Goal: Information Seeking & Learning: Check status

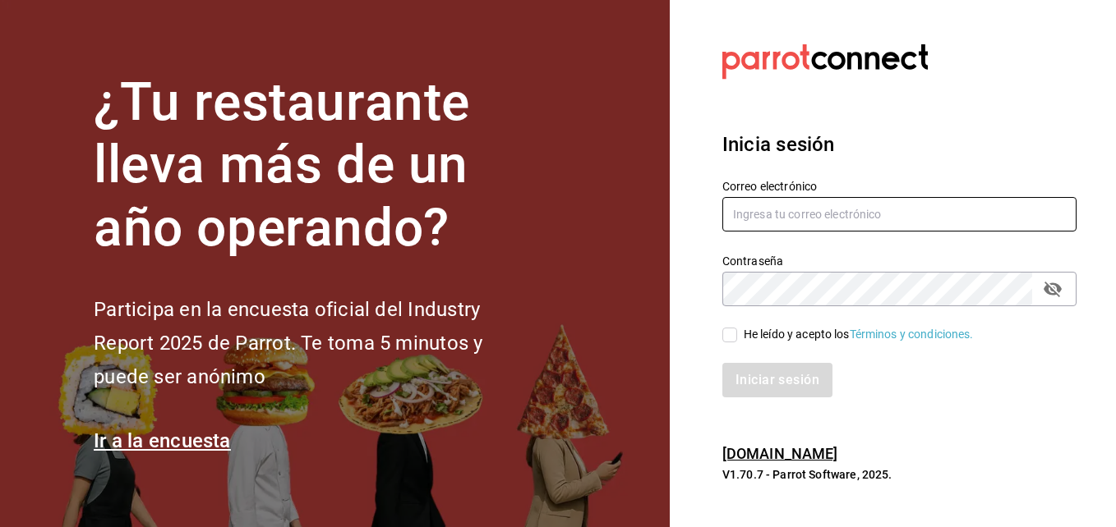
type input "[EMAIL_ADDRESS][DOMAIN_NAME]"
click at [731, 331] on input "He leído y acepto los Términos y condiciones." at bounding box center [729, 335] width 15 height 15
checkbox input "true"
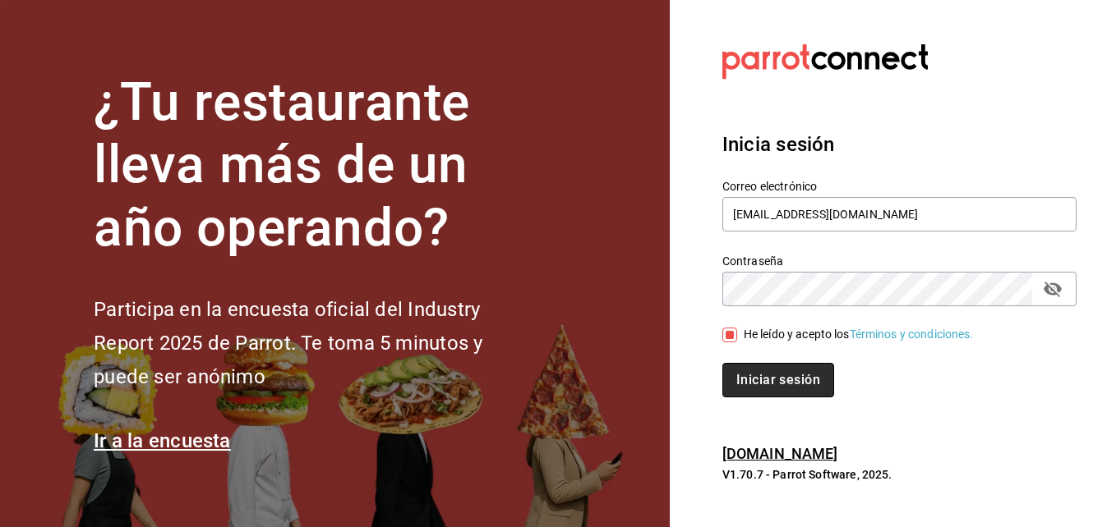
click at [757, 383] on button "Iniciar sesión" at bounding box center [778, 380] width 112 height 35
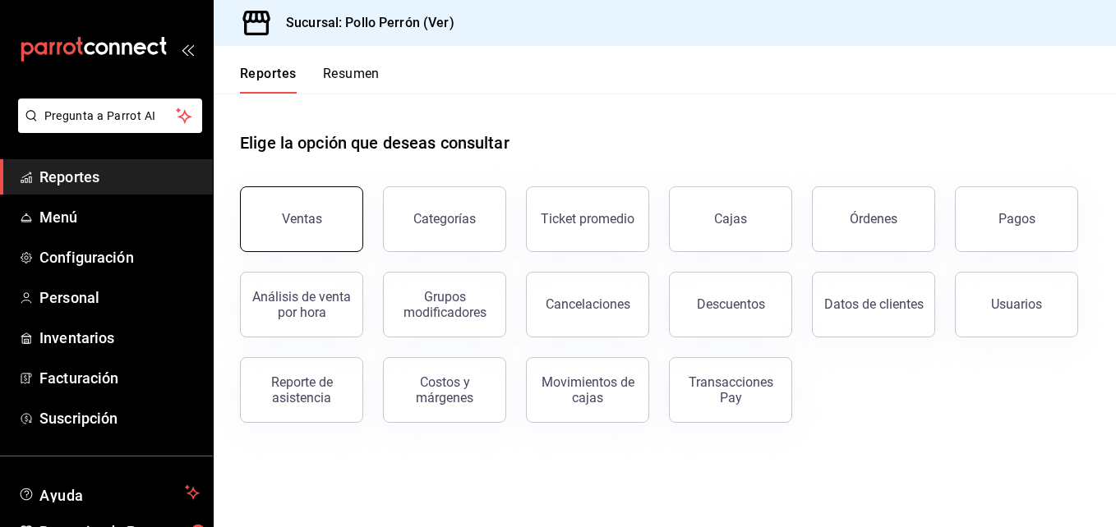
click at [315, 220] on div "Ventas" at bounding box center [302, 219] width 40 height 16
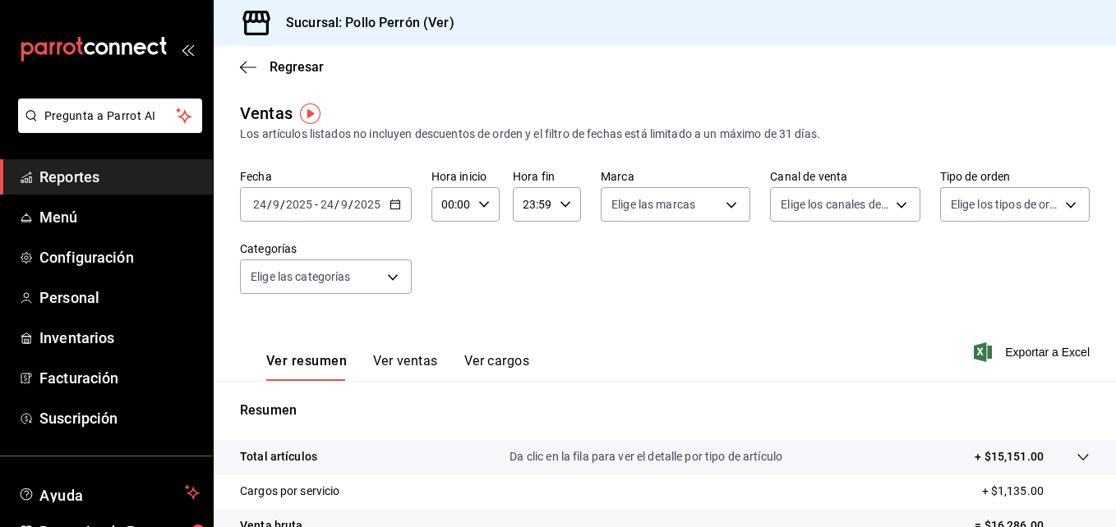
click at [333, 209] on input "24" at bounding box center [327, 204] width 15 height 13
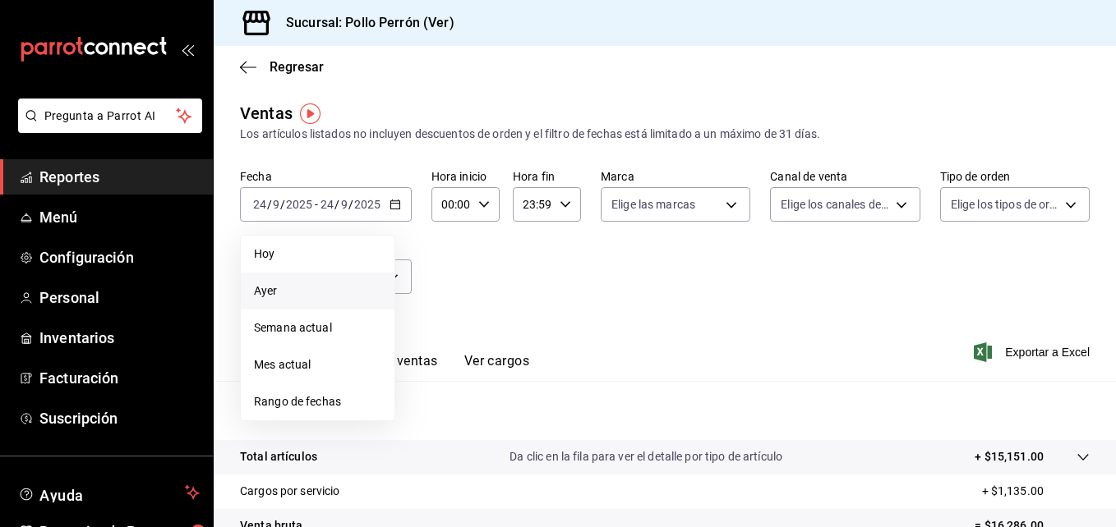
click at [322, 287] on span "Ayer" at bounding box center [317, 291] width 127 height 17
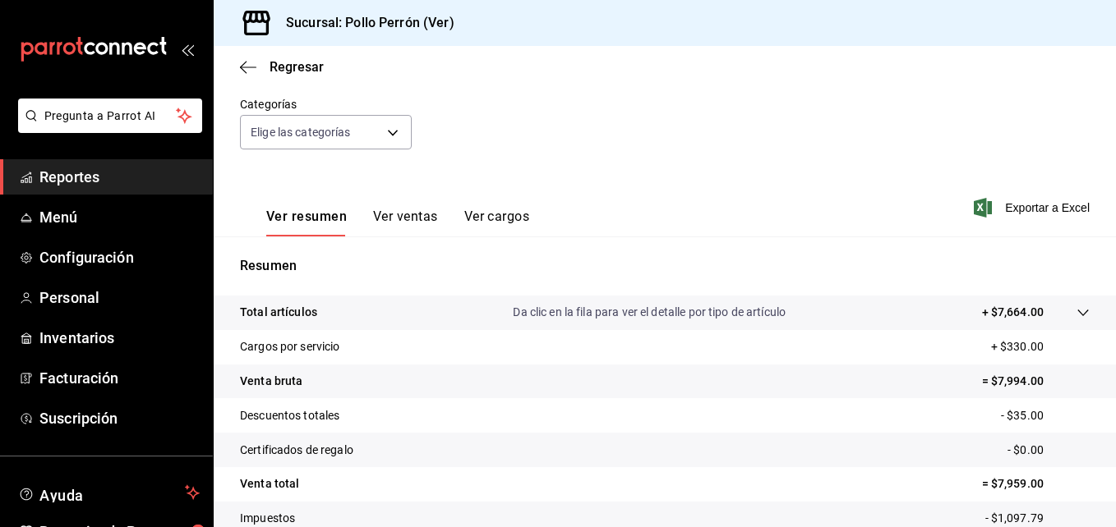
scroll to position [164, 0]
